Goal: Navigation & Orientation: Go to known website

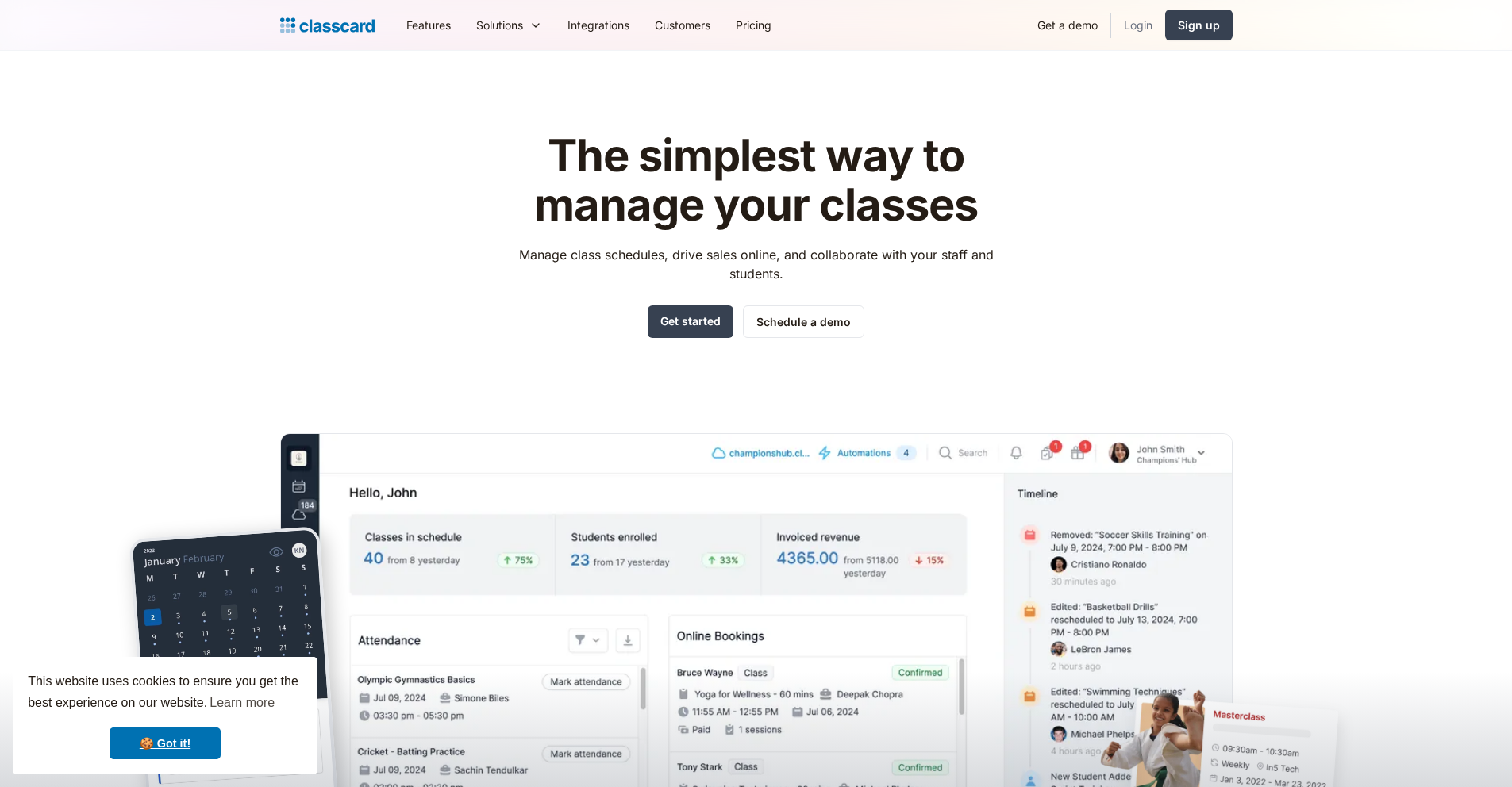
click at [1134, 30] on link "Login" at bounding box center [1138, 25] width 54 height 36
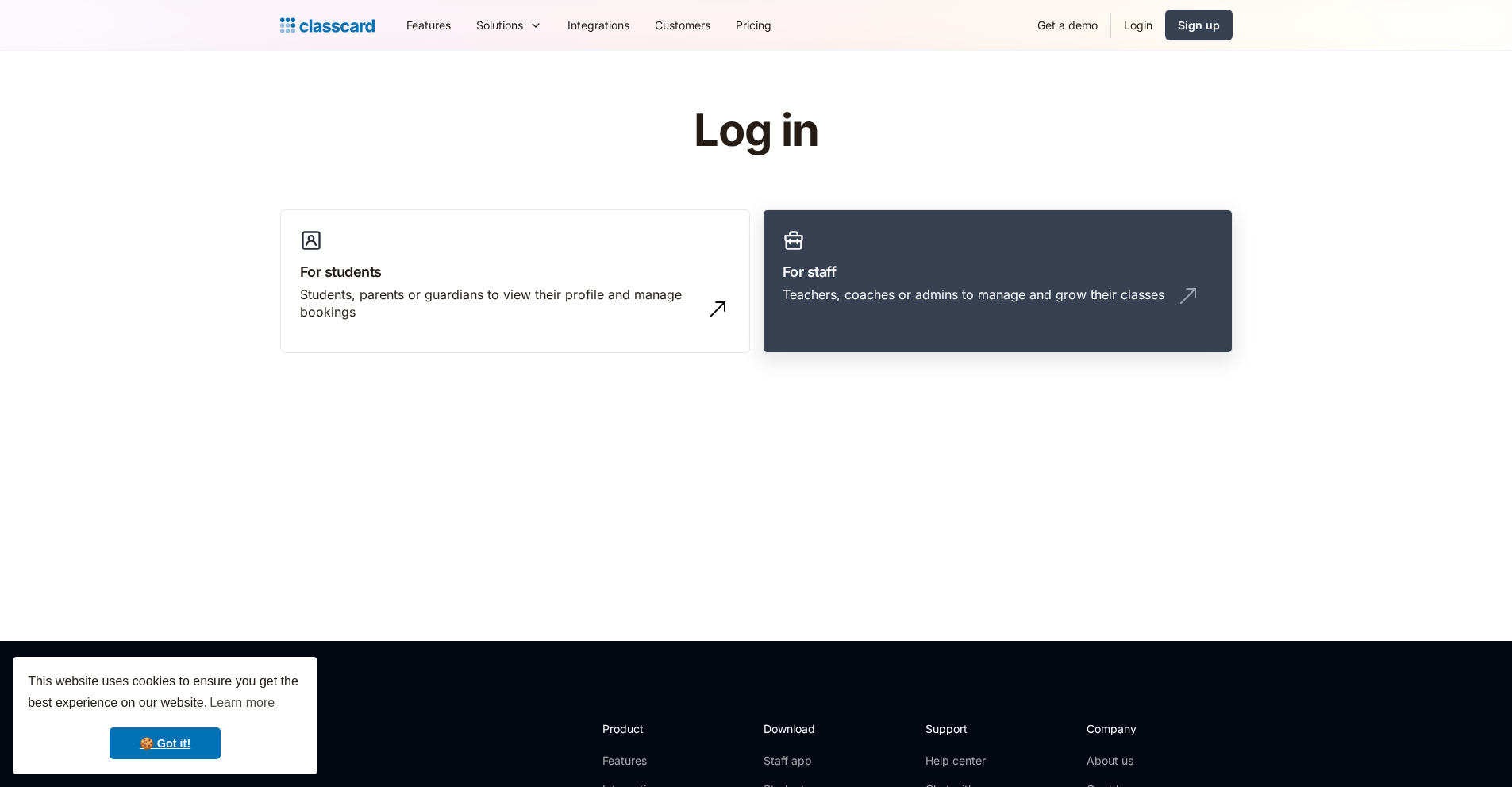
click at [872, 297] on div "Teachers, coaches or admins to manage and grow their classes" at bounding box center [974, 294] width 382 height 17
